Goal: Obtain resource: Obtain resource

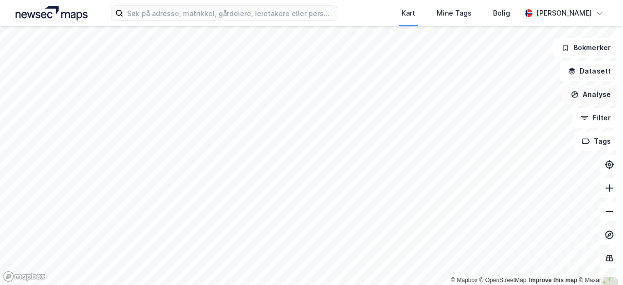
click at [578, 95] on button "Analyse" at bounding box center [591, 94] width 56 height 19
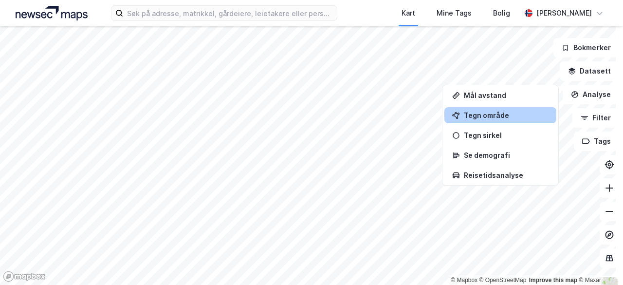
click at [502, 115] on div "Tegn område" at bounding box center [506, 115] width 85 height 8
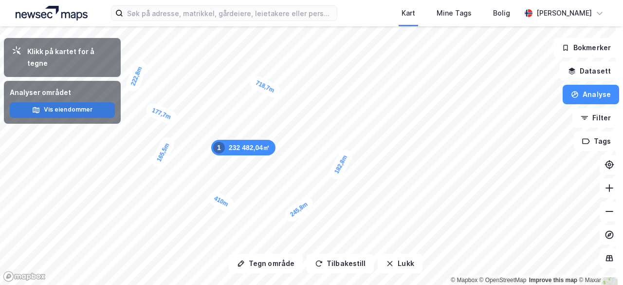
click at [80, 104] on button "Vis eiendommer" at bounding box center [62, 110] width 105 height 16
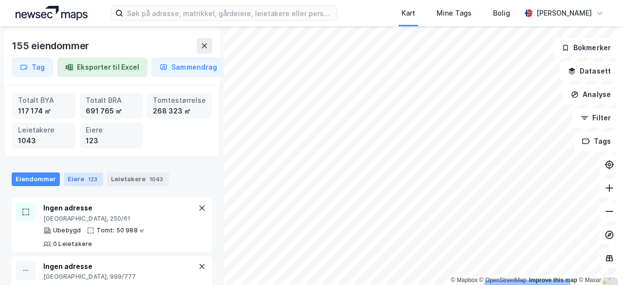
click at [81, 176] on div "Eiere 123" at bounding box center [83, 179] width 39 height 14
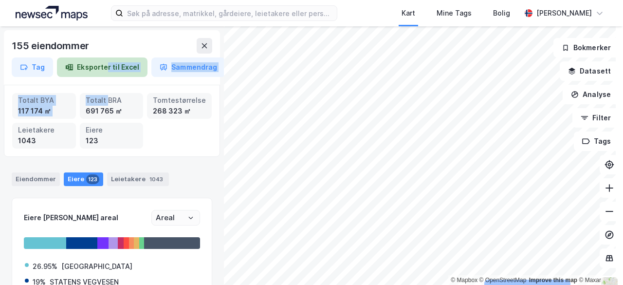
drag, startPoint x: 108, startPoint y: 96, endPoint x: 106, endPoint y: 70, distance: 26.4
click at [106, 70] on div "155 eiendommer Tag Eksporter til Excel Sammendrag Totalt BYA 117 174 ㎡ Totalt B…" at bounding box center [112, 155] width 224 height 258
click at [106, 70] on button "Eksporter til Excel" at bounding box center [102, 66] width 91 height 19
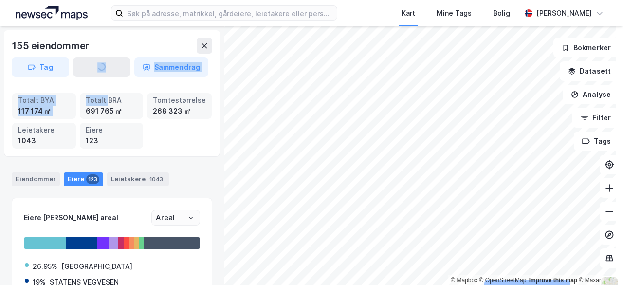
click at [136, 84] on div "155 eiendommer Tag Sammendrag" at bounding box center [112, 57] width 216 height 55
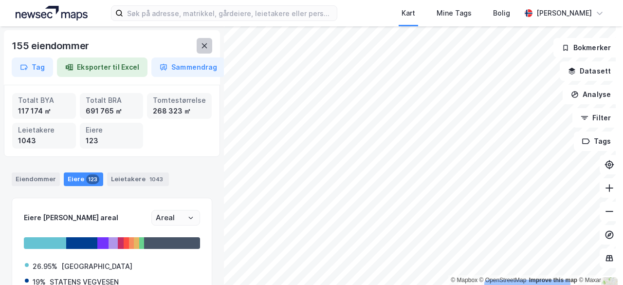
click at [199, 49] on button at bounding box center [205, 46] width 16 height 16
